Goal: Task Accomplishment & Management: Manage account settings

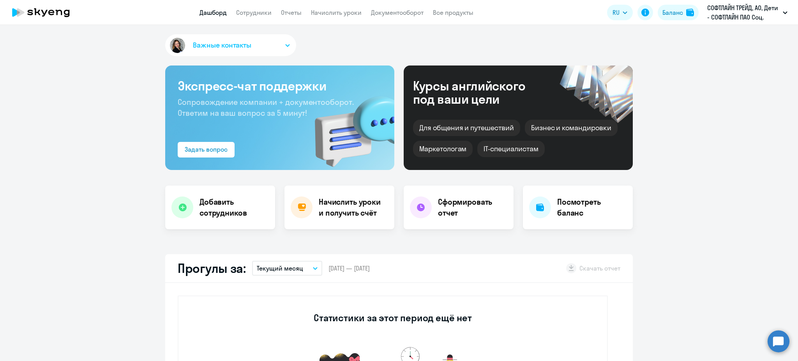
select select "30"
drag, startPoint x: 0, startPoint y: 0, endPoint x: 343, endPoint y: 8, distance: 343.1
click at [343, 9] on link "Начислить уроки" at bounding box center [336, 13] width 51 height 8
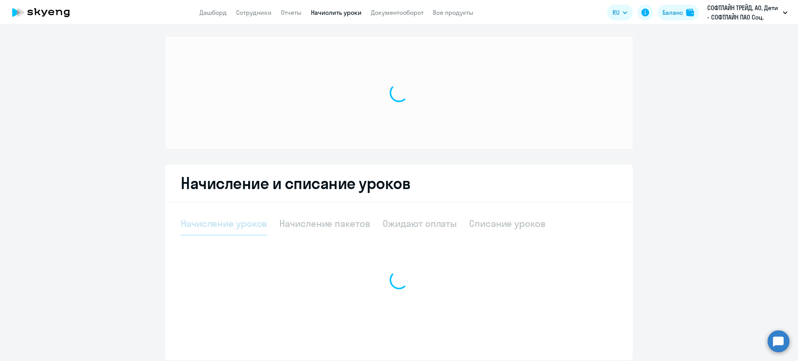
select select "10"
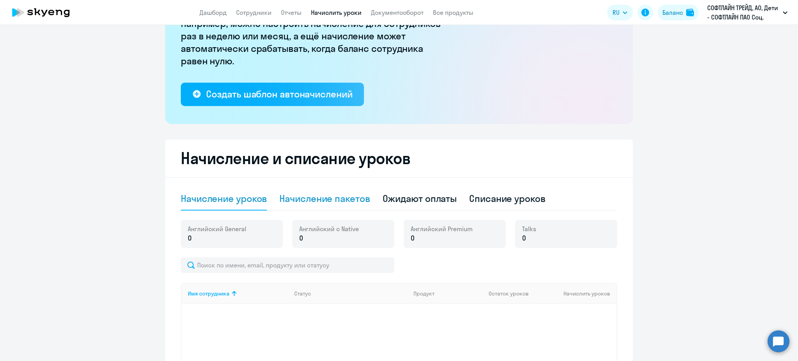
scroll to position [156, 0]
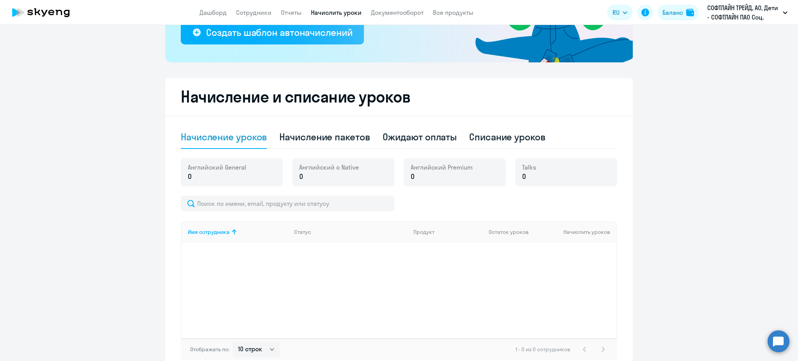
click at [311, 123] on div "Начисление и списание уроков Начисление уроков Начисление пакетов Ожидают оплат…" at bounding box center [399, 225] width 468 height 295
click at [313, 131] on div "Начисление пакетов" at bounding box center [324, 137] width 90 height 12
select select "10"
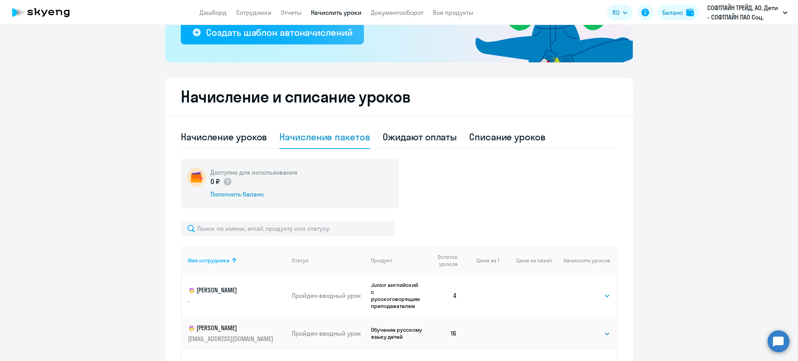
scroll to position [208, 0]
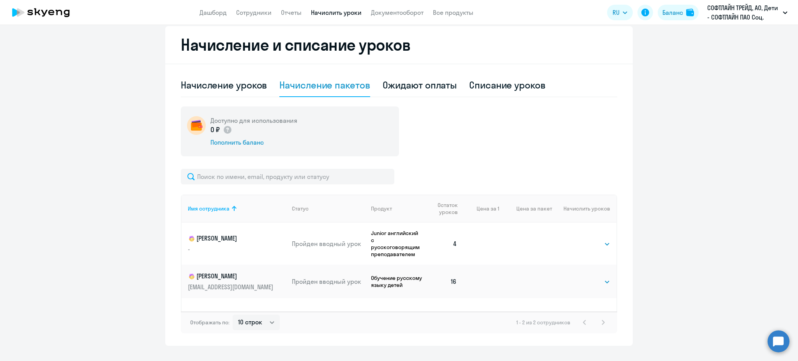
click at [586, 275] on td "Выбрать 4 8 16 32 64 128 Выбрать" at bounding box center [584, 282] width 64 height 34
click at [587, 283] on select "Выбрать 4 8 16 32 64 128" at bounding box center [594, 281] width 32 height 9
select select "16"
click at [578, 277] on select "Выбрать 4 8 16 32 64 128" at bounding box center [594, 281] width 32 height 9
